Goal: Check status

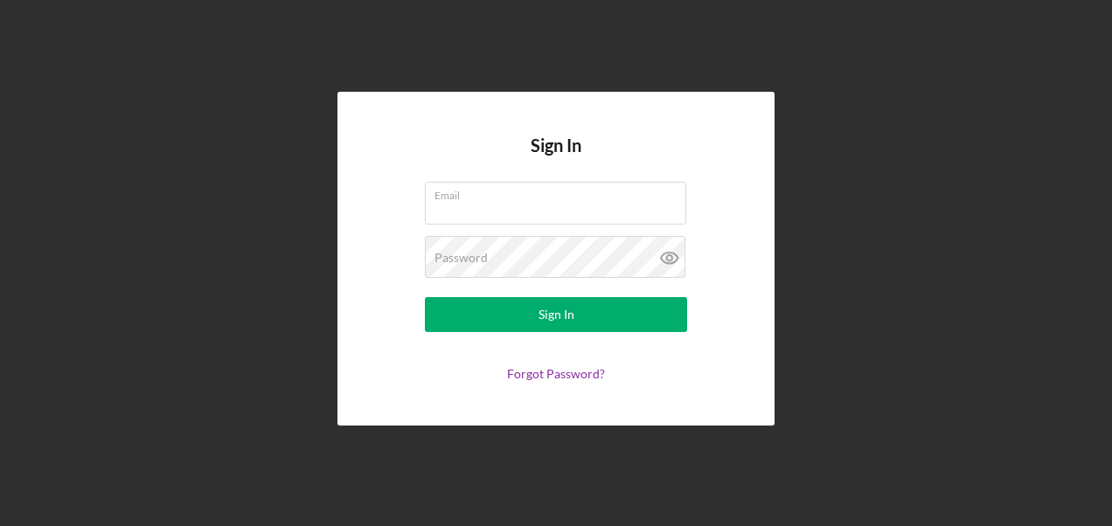
type input "[EMAIL_ADDRESS][DOMAIN_NAME]"
click at [551, 311] on div "Sign In" at bounding box center [556, 314] width 36 height 35
